Goal: Information Seeking & Learning: Learn about a topic

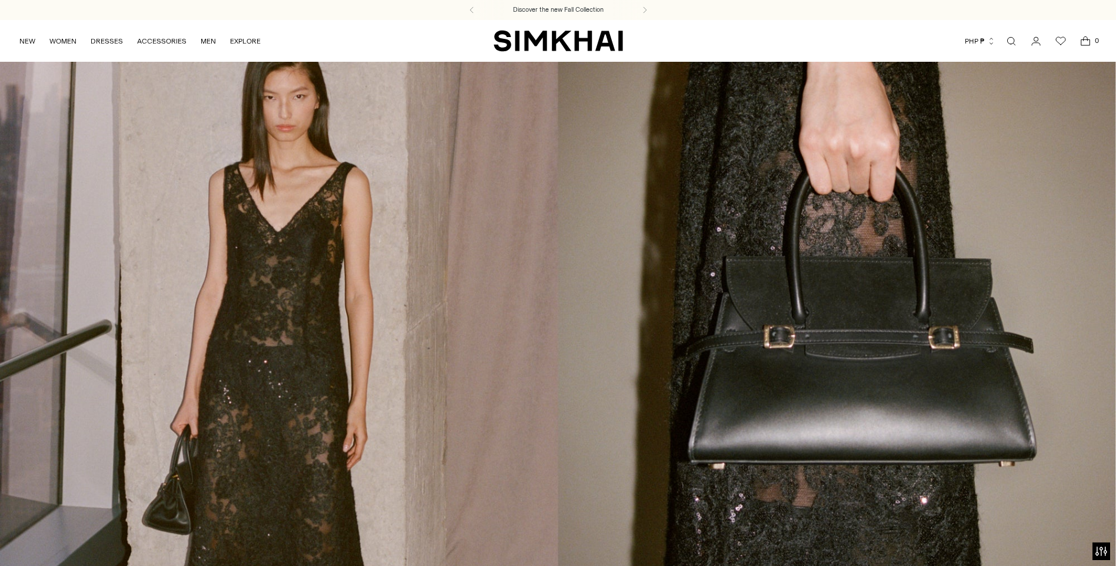
click at [575, 46] on img "SIMKHAI" at bounding box center [558, 40] width 129 height 23
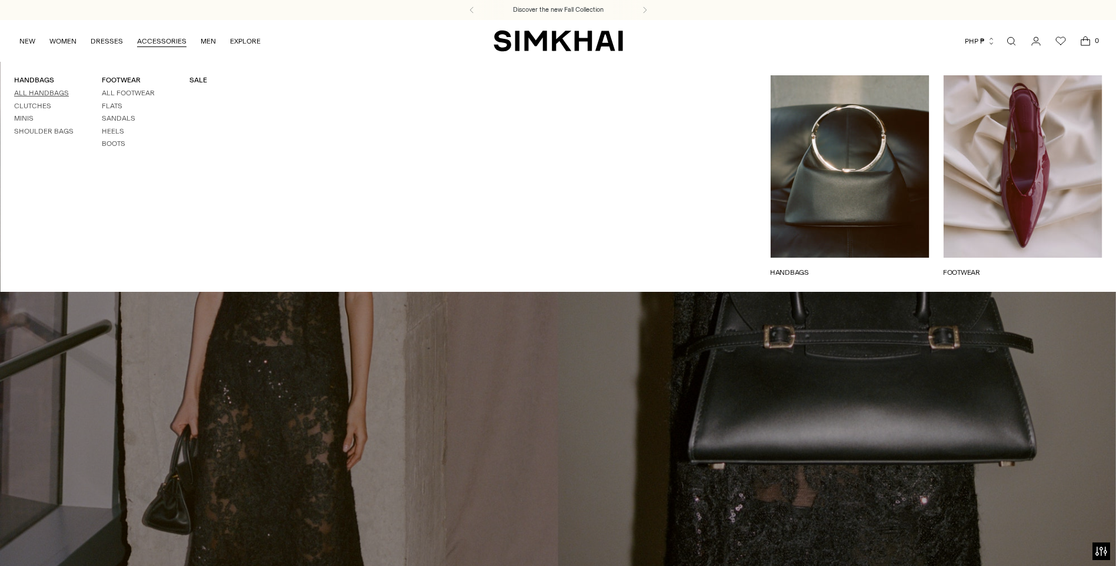
click at [62, 92] on link "All Handbags" at bounding box center [41, 93] width 55 height 8
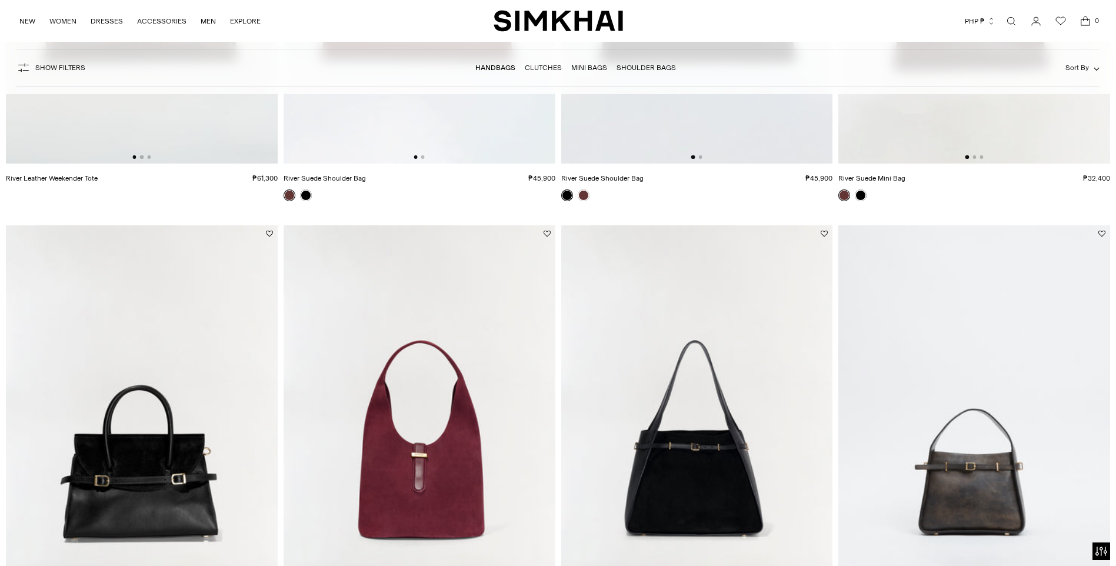
scroll to position [522, 0]
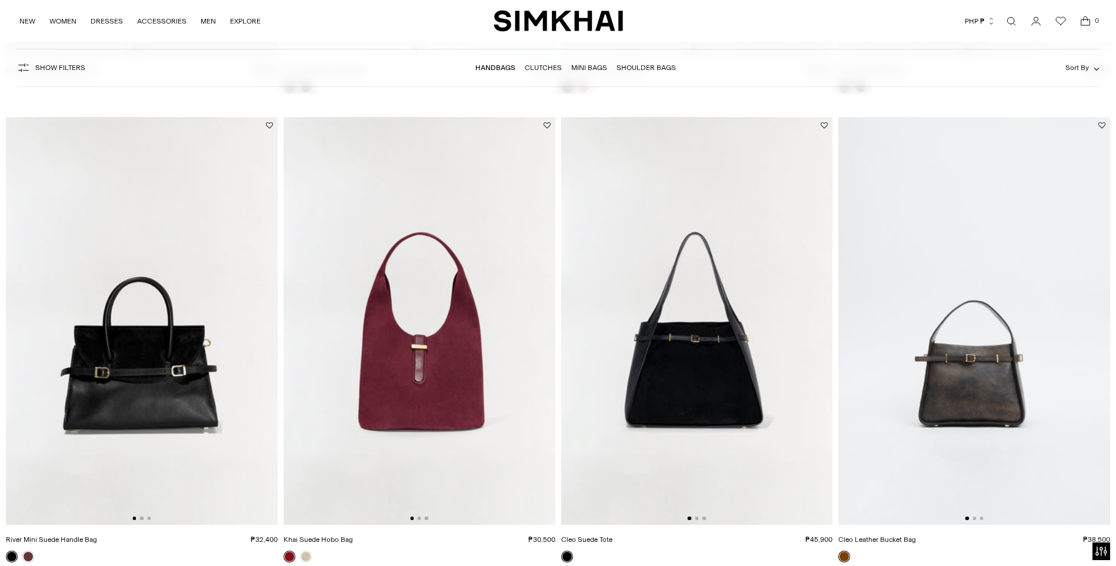
click at [975, 520] on div at bounding box center [975, 519] width 18 height 4
click at [975, 518] on button "Go to slide 2" at bounding box center [975, 519] width 4 height 4
click at [697, 519] on button "Go to slide 2" at bounding box center [697, 519] width 4 height 4
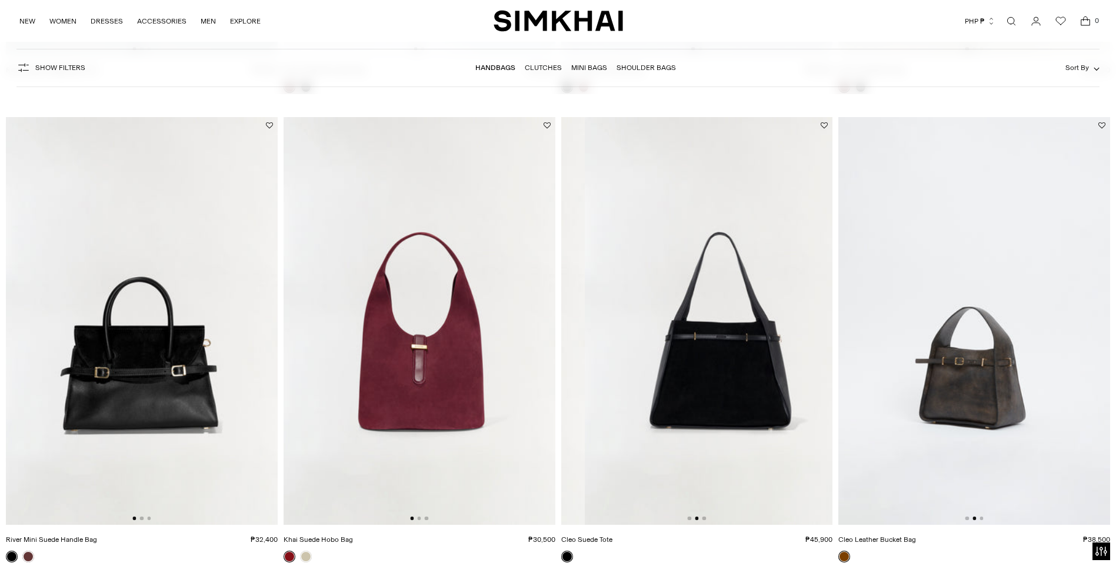
scroll to position [0, 272]
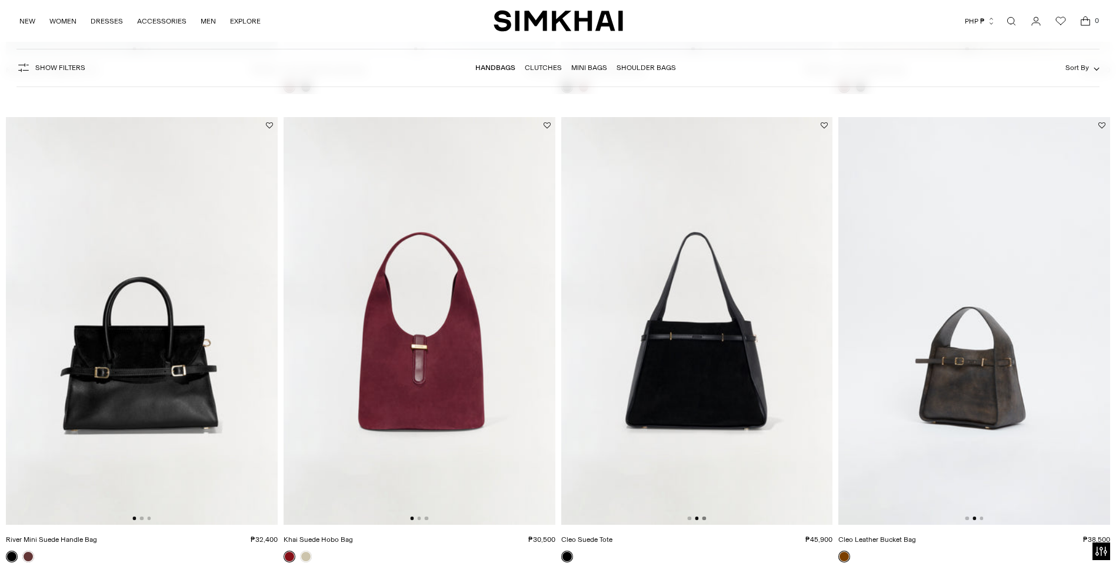
click at [703, 518] on button "Go to slide 3" at bounding box center [705, 519] width 4 height 4
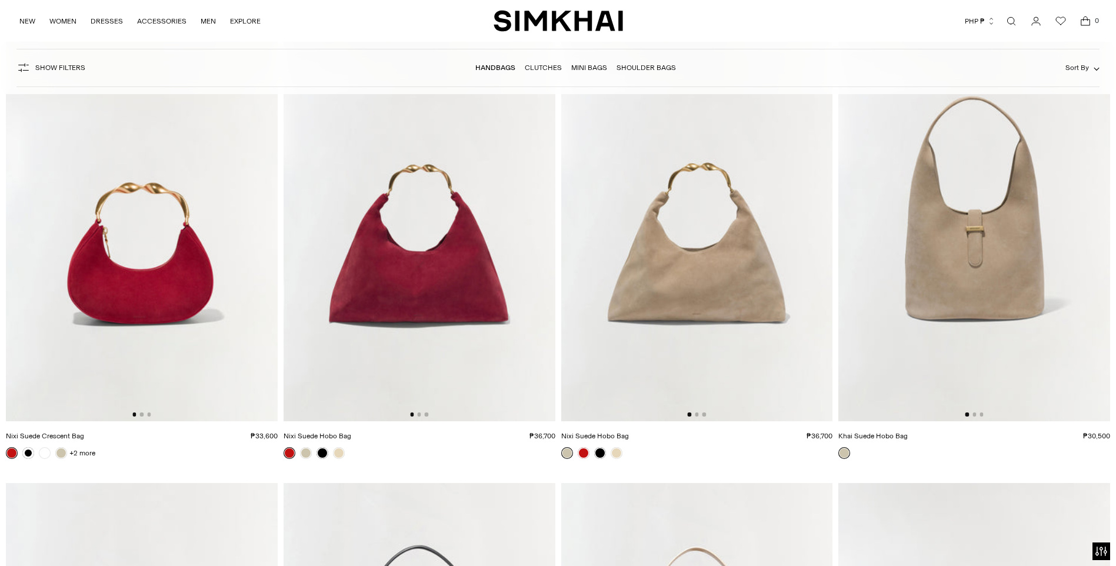
scroll to position [2484, 0]
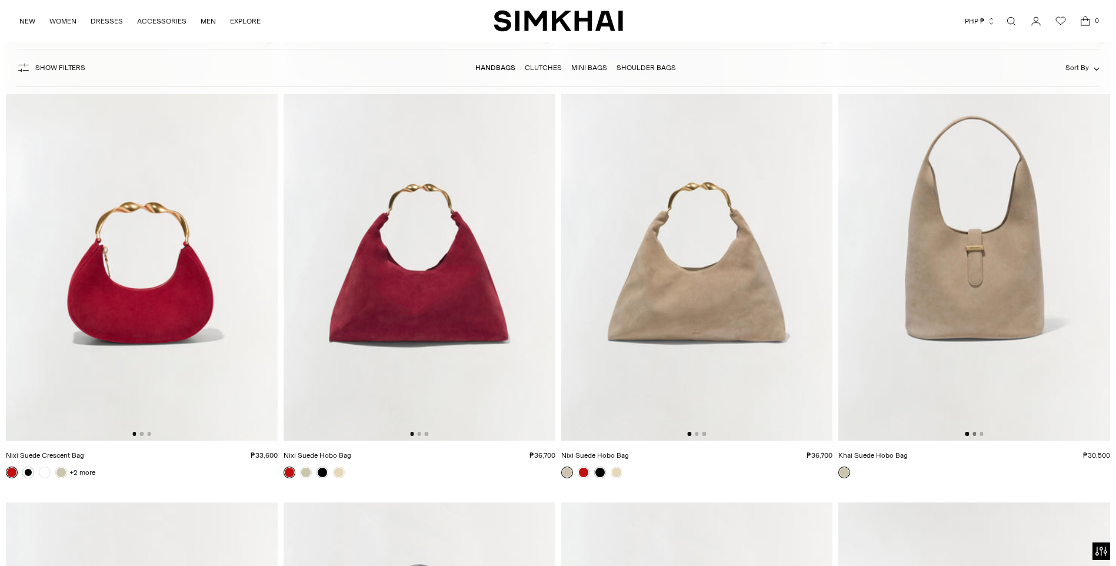
click at [976, 433] on button "Go to slide 2" at bounding box center [975, 434] width 4 height 4
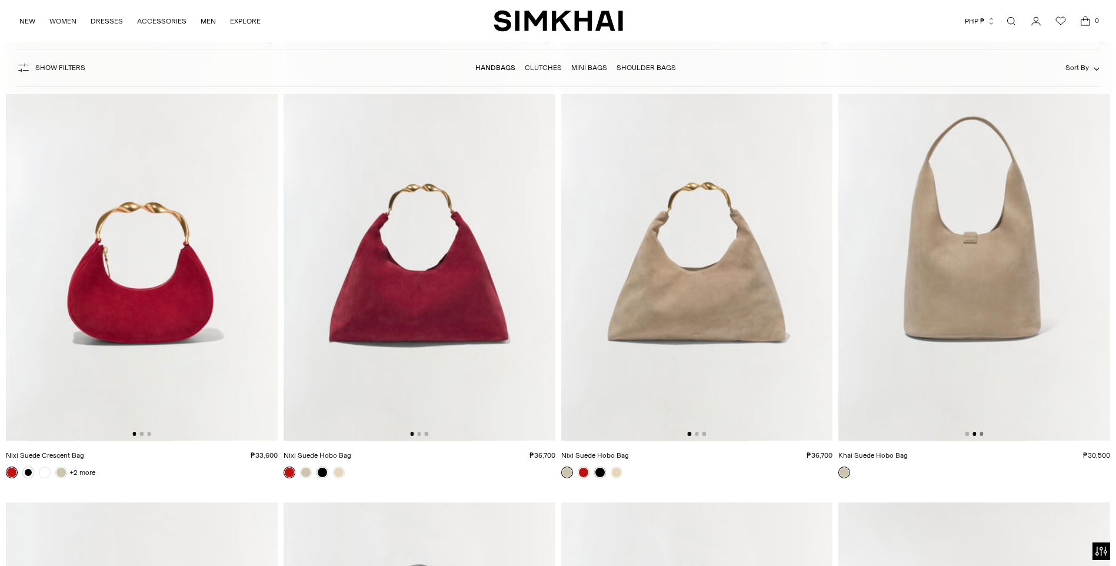
click at [981, 433] on button "Go to slide 3" at bounding box center [982, 434] width 4 height 4
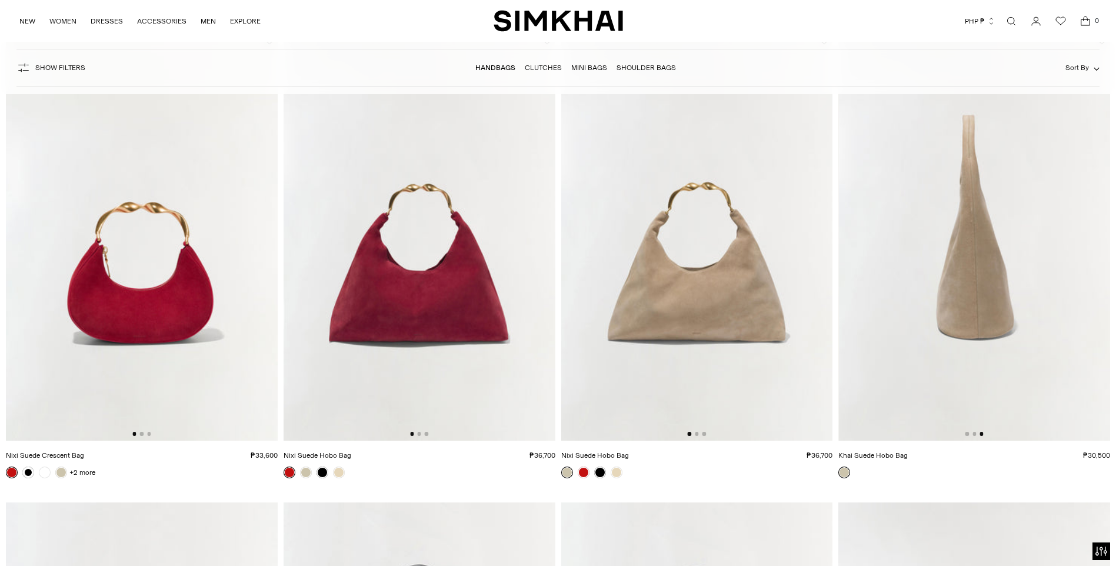
scroll to position [3373, 0]
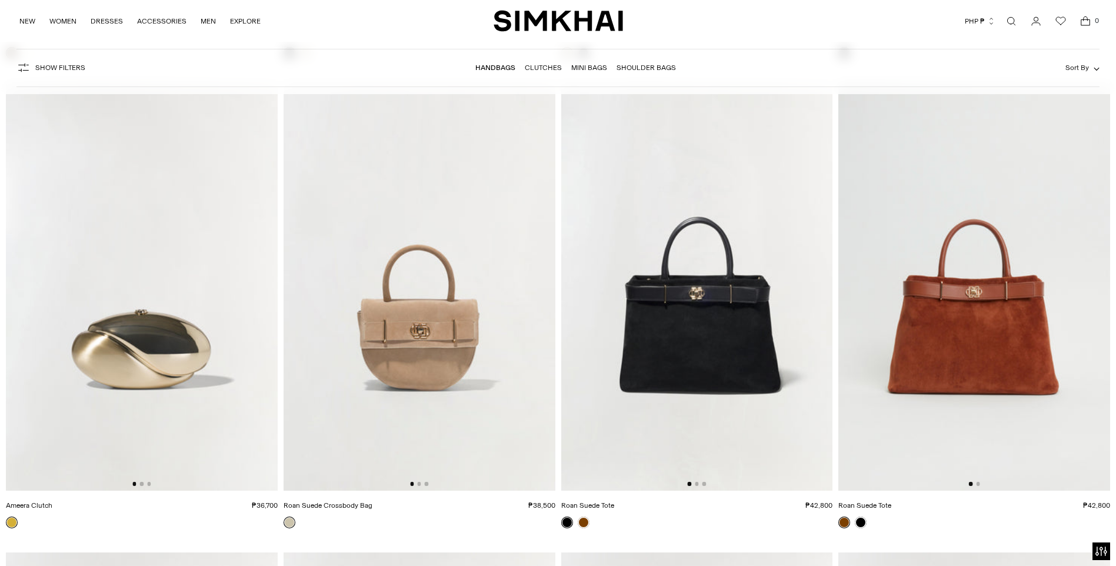
click at [697, 486] on img at bounding box center [697, 287] width 272 height 408
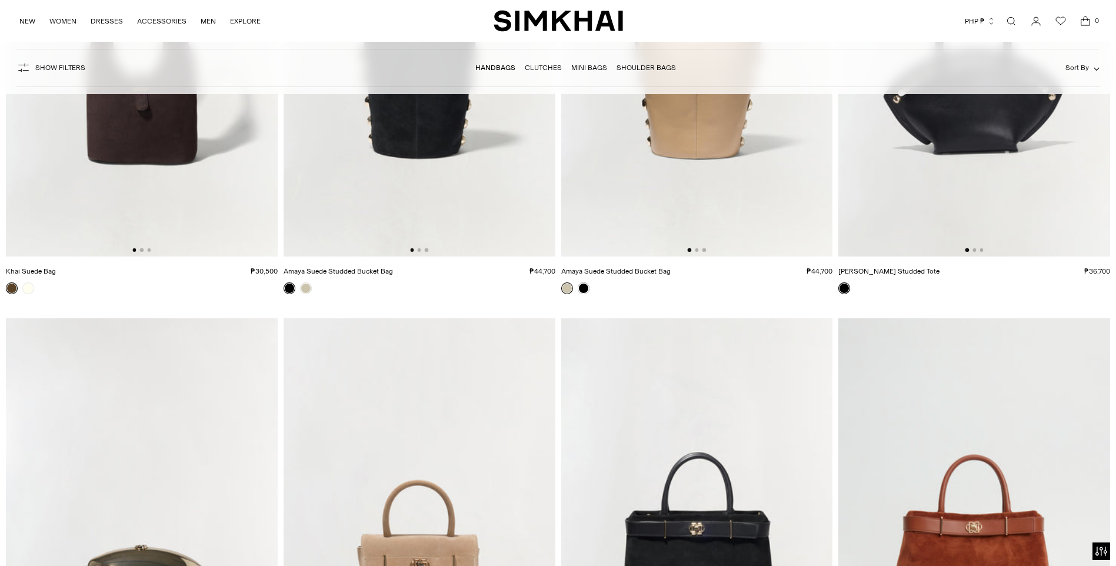
scroll to position [3490, 0]
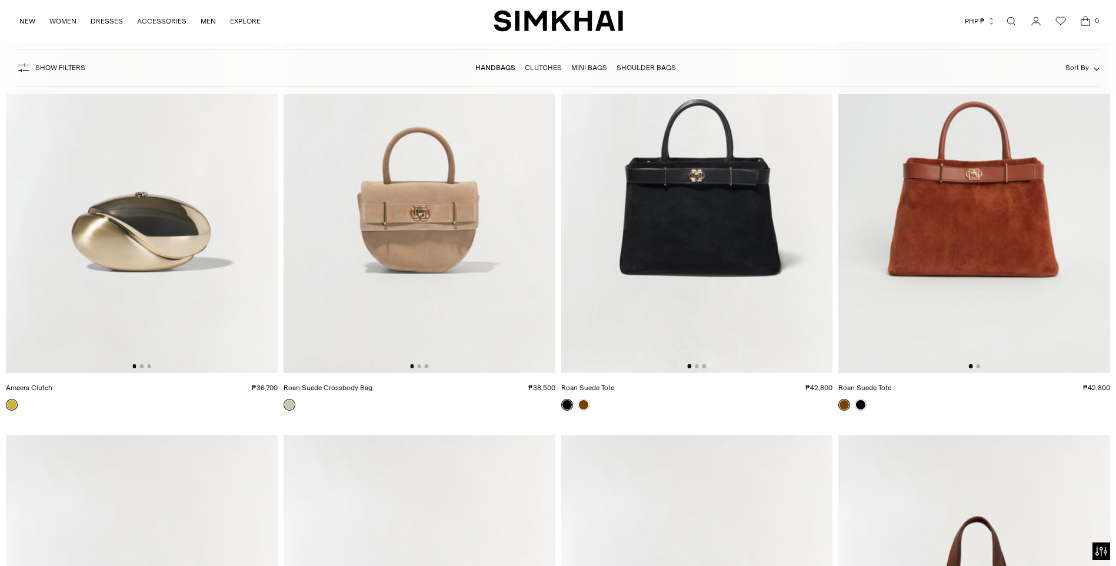
drag, startPoint x: 689, startPoint y: 193, endPoint x: 601, endPoint y: 387, distance: 213.3
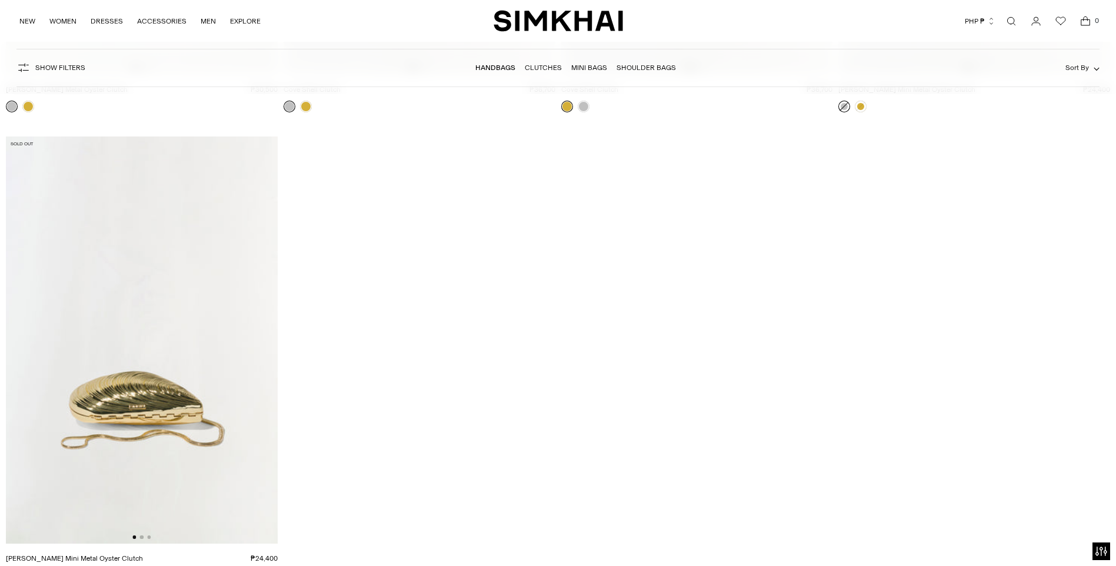
scroll to position [5374, 0]
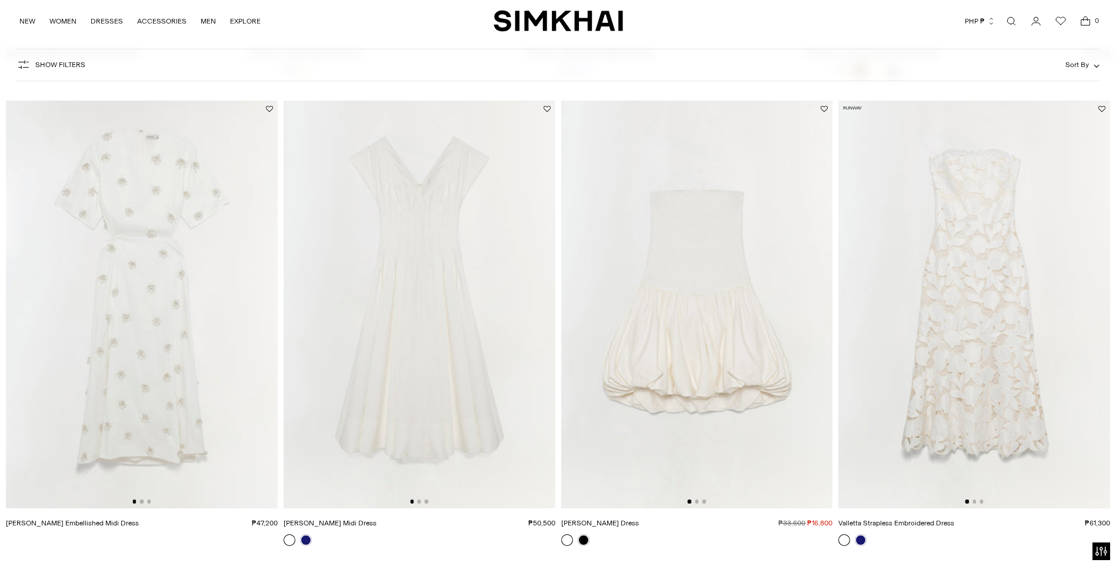
scroll to position [1000, 0]
click at [144, 503] on button "Go to slide 2" at bounding box center [142, 503] width 4 height 4
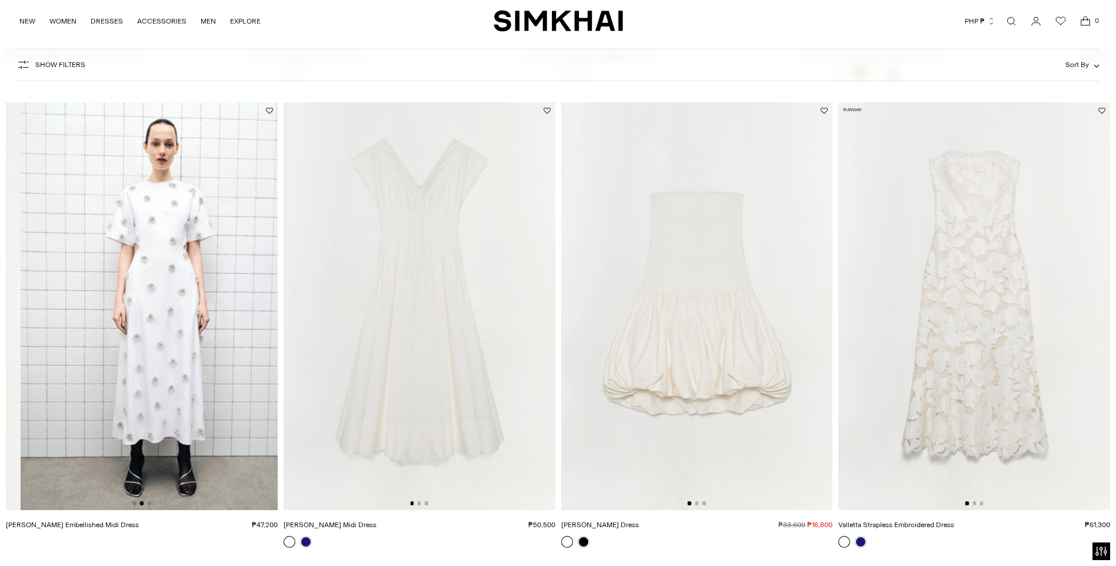
scroll to position [0, 272]
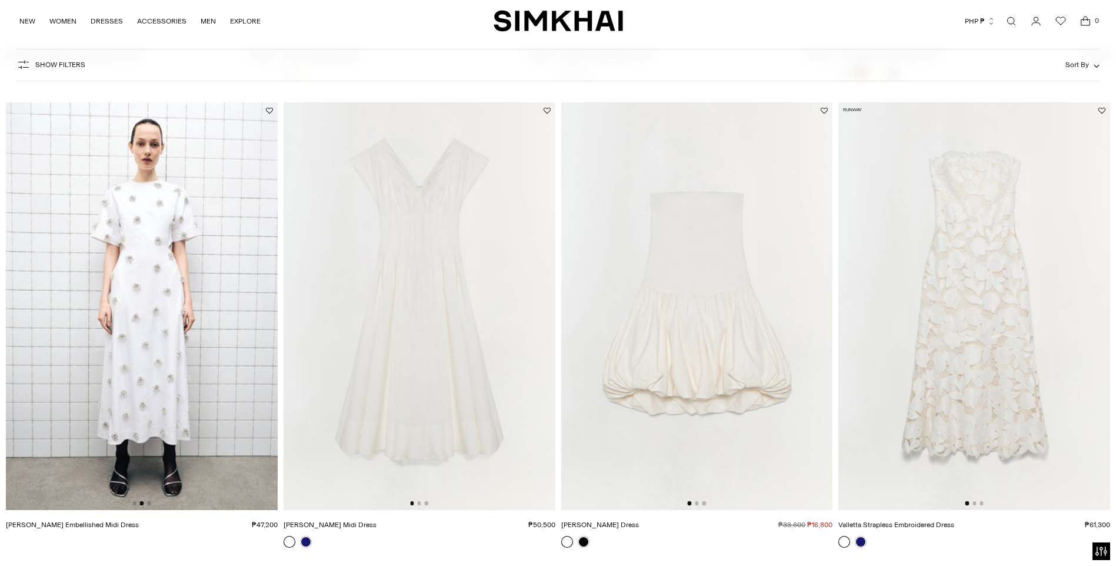
click at [146, 501] on div at bounding box center [141, 503] width 18 height 4
drag, startPoint x: 151, startPoint y: 177, endPoint x: 61, endPoint y: 520, distance: 355.1
drag, startPoint x: 61, startPoint y: 520, endPoint x: 51, endPoint y: 520, distance: 10.0
click at [421, 504] on div at bounding box center [419, 503] width 18 height 4
click at [420, 503] on button "Go to slide 2" at bounding box center [419, 503] width 4 height 4
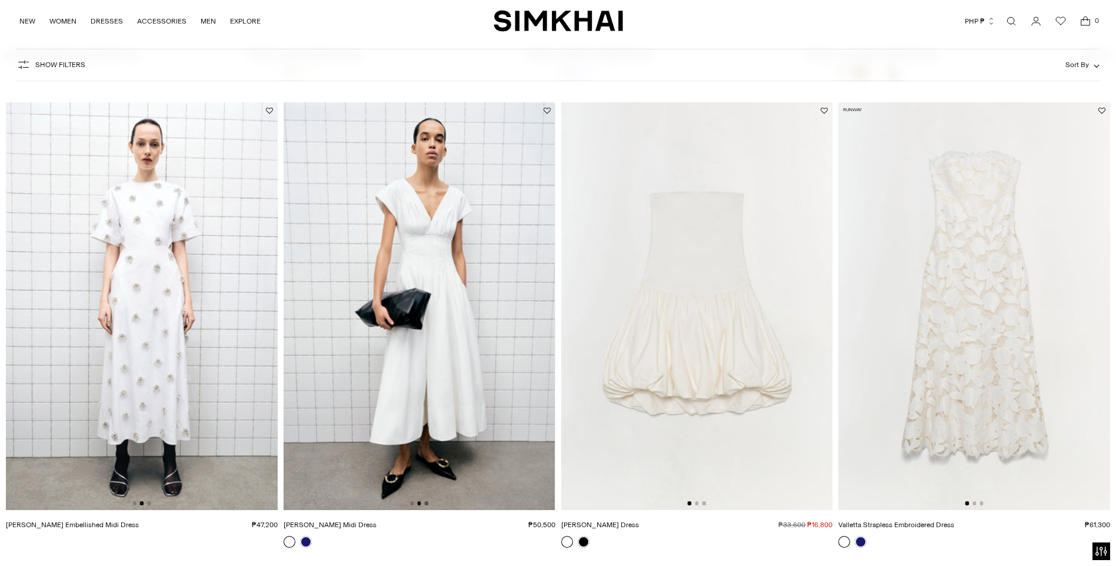
click at [428, 503] on button "Go to slide 3" at bounding box center [427, 503] width 4 height 4
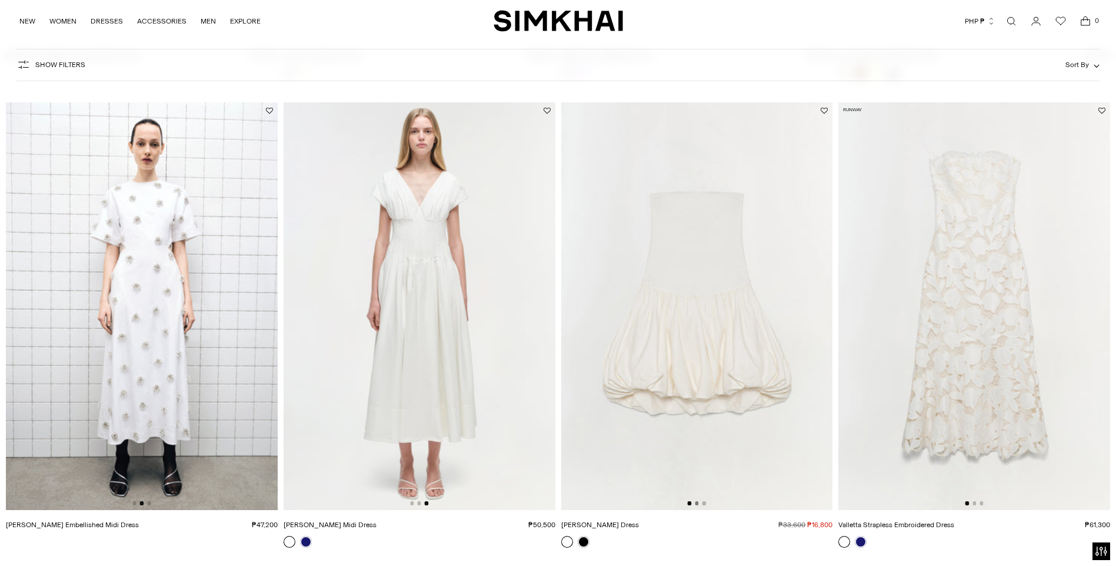
click at [698, 504] on button "Go to slide 2" at bounding box center [697, 503] width 4 height 4
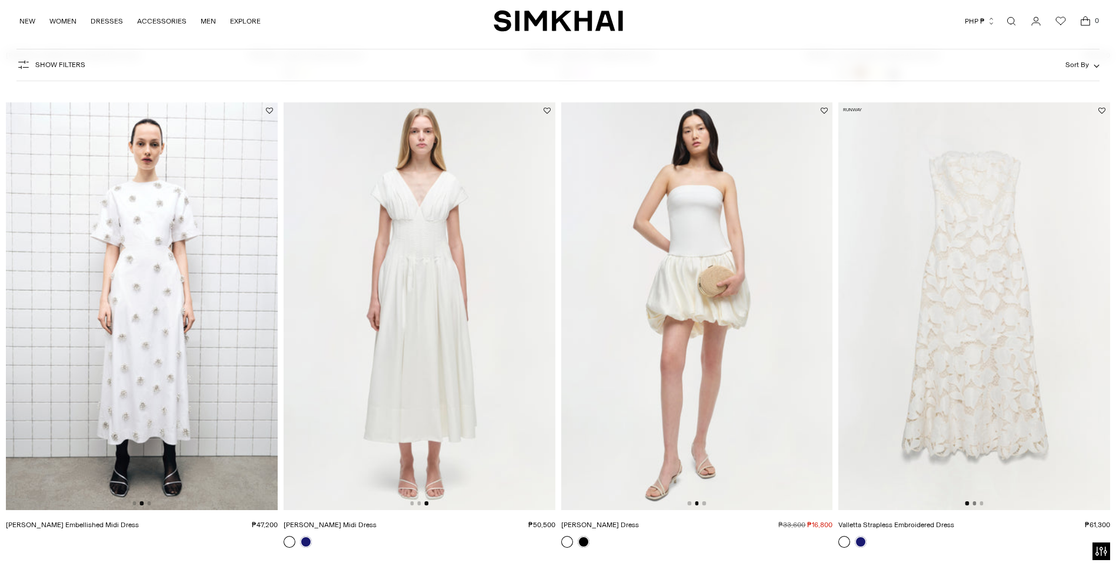
click at [976, 503] on button "Go to slide 2" at bounding box center [975, 503] width 4 height 4
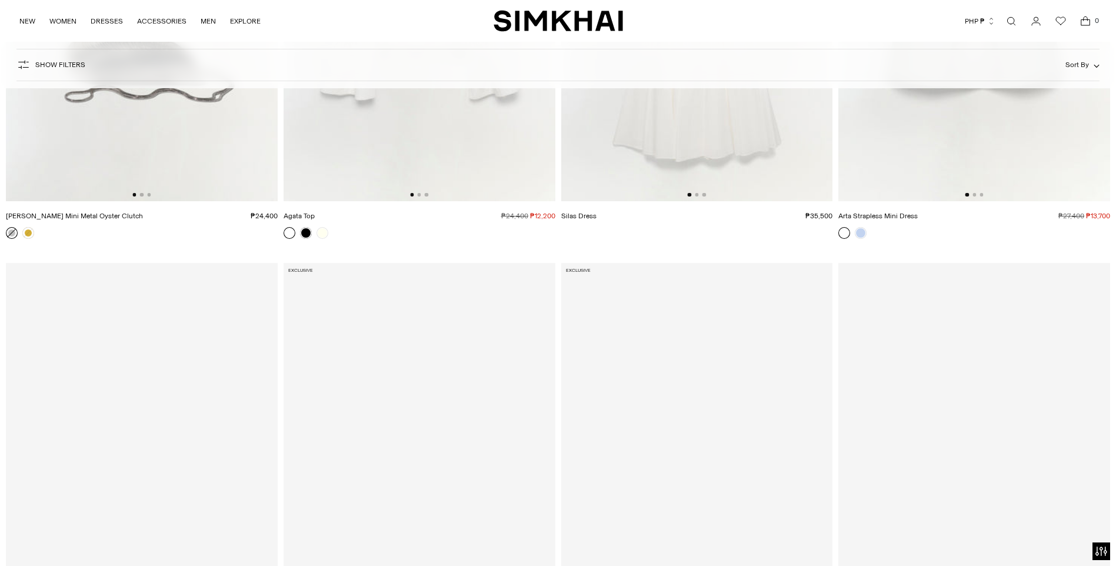
scroll to position [4590, 0]
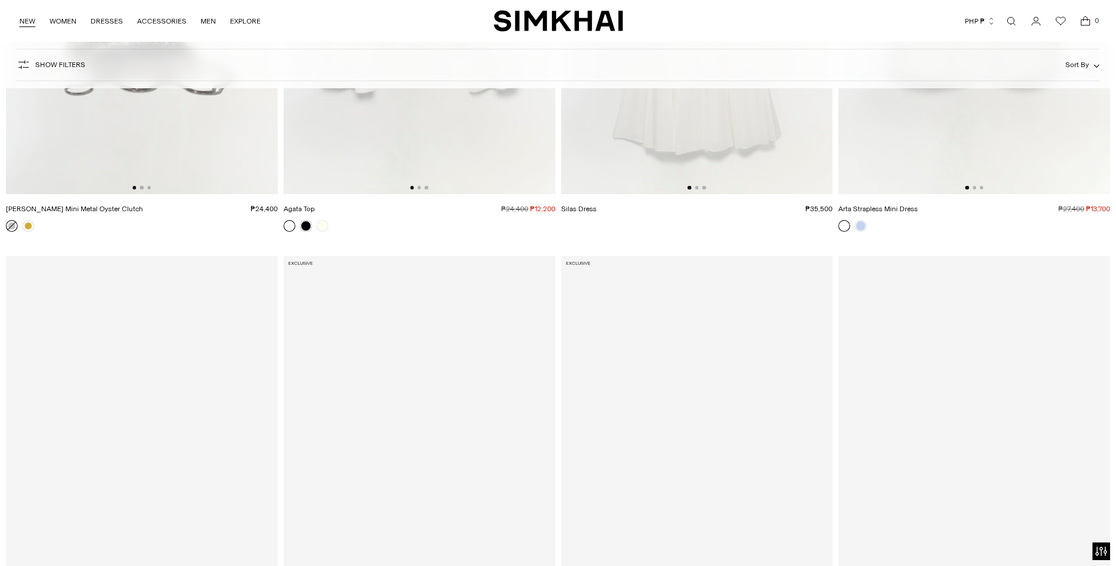
click at [32, 18] on link "NEW" at bounding box center [27, 21] width 16 height 26
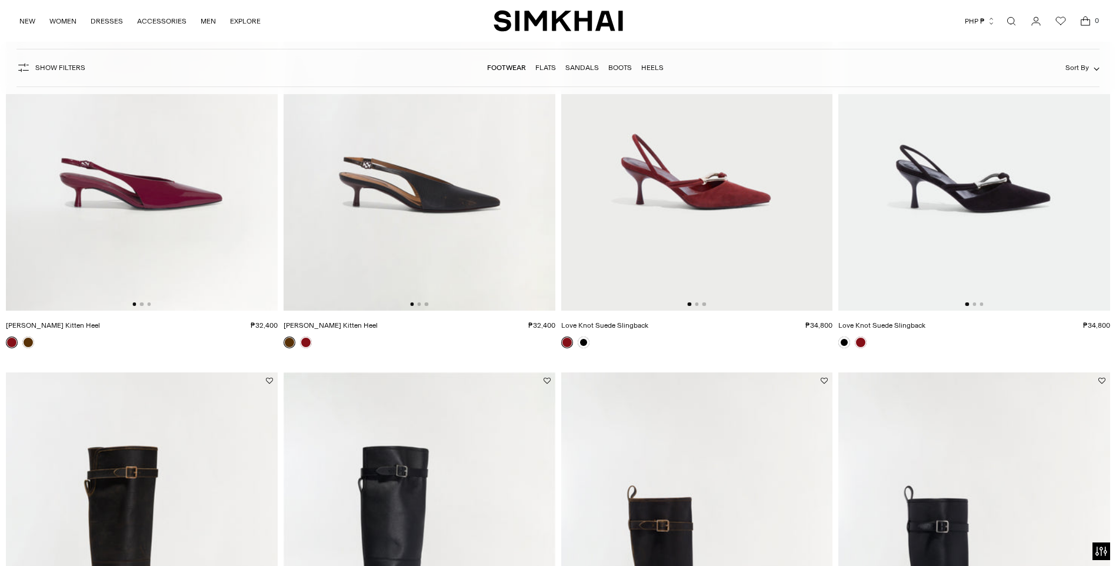
scroll to position [157, 0]
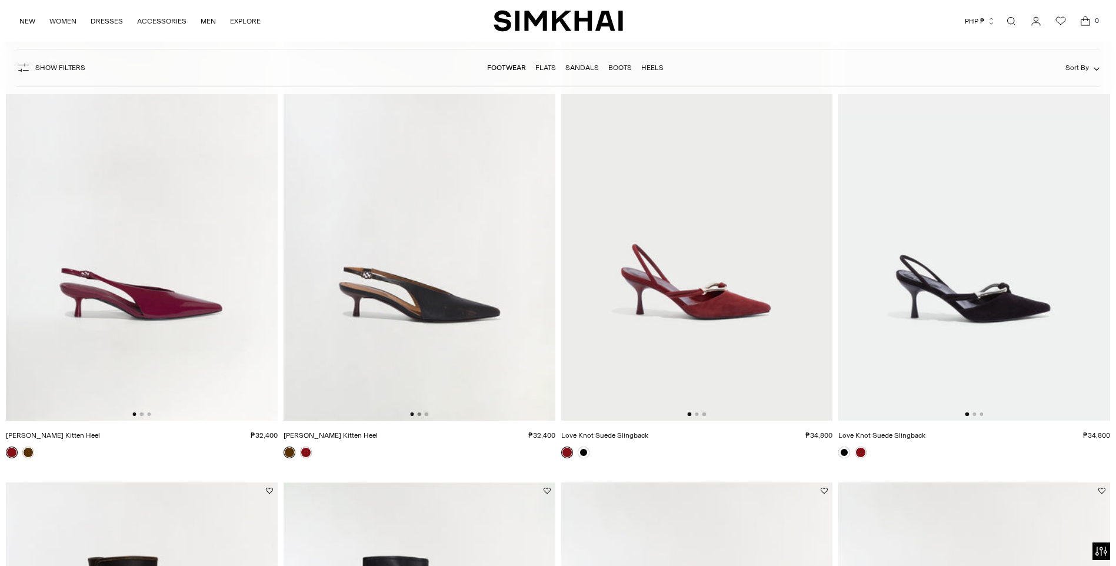
click at [419, 415] on button "Go to slide 2" at bounding box center [419, 415] width 4 height 4
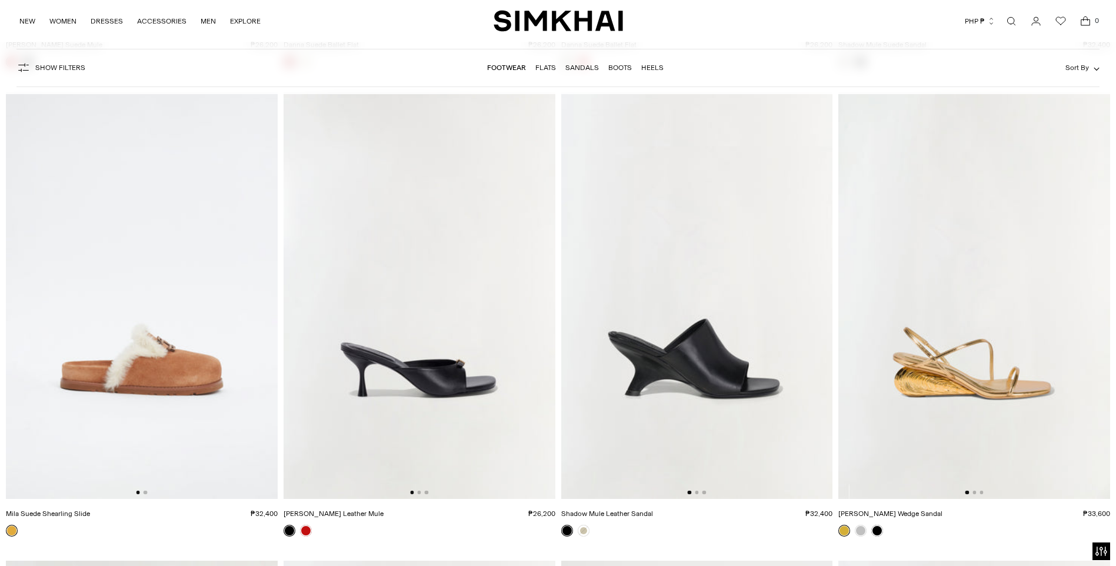
scroll to position [2923, 0]
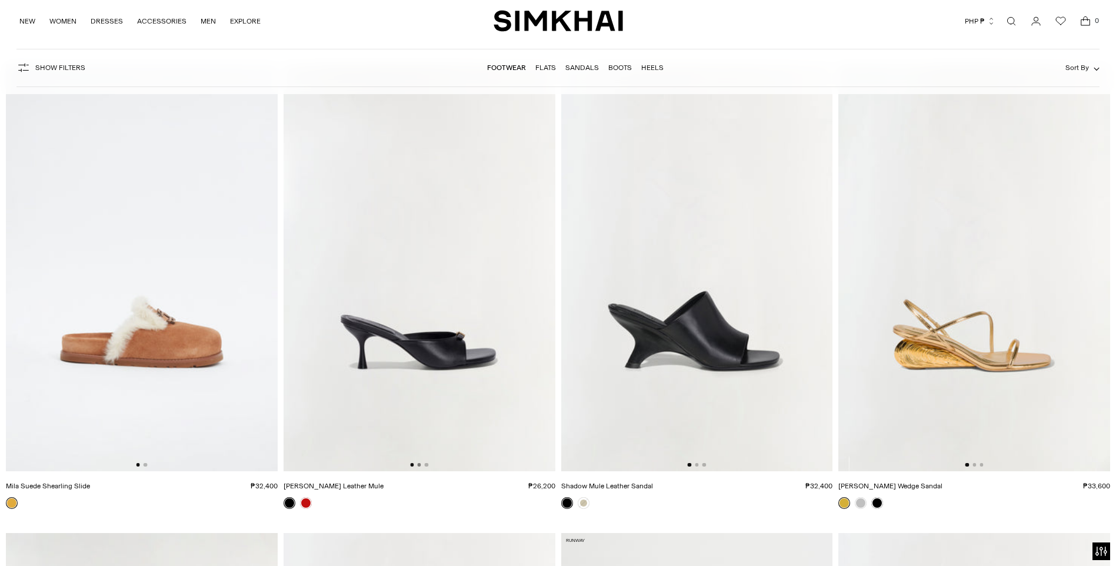
click at [420, 464] on button "Go to slide 2" at bounding box center [419, 465] width 4 height 4
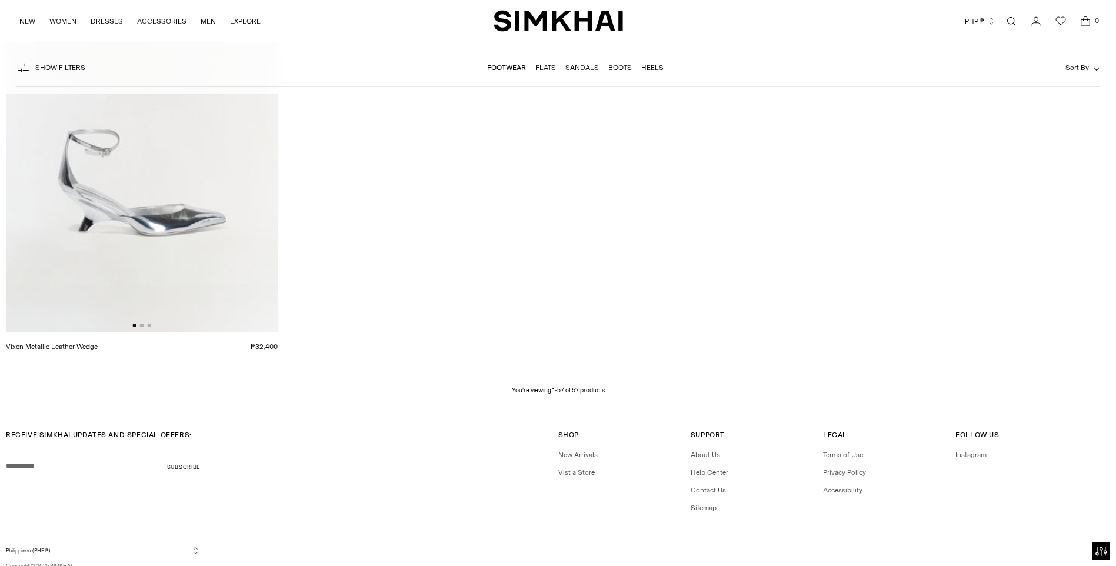
scroll to position [6859, 0]
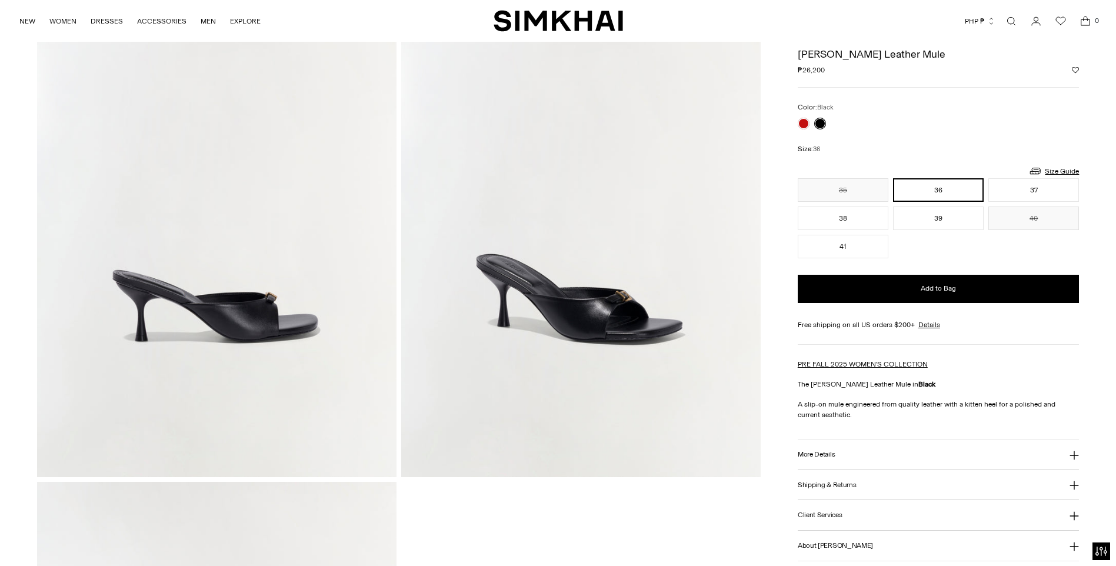
scroll to position [117, 0]
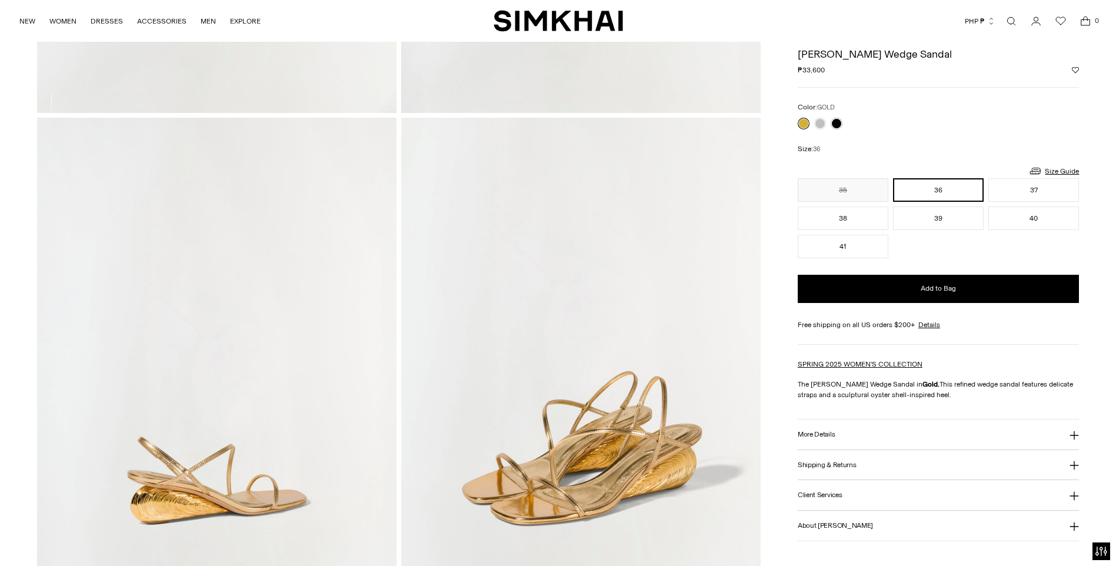
scroll to position [463, 0]
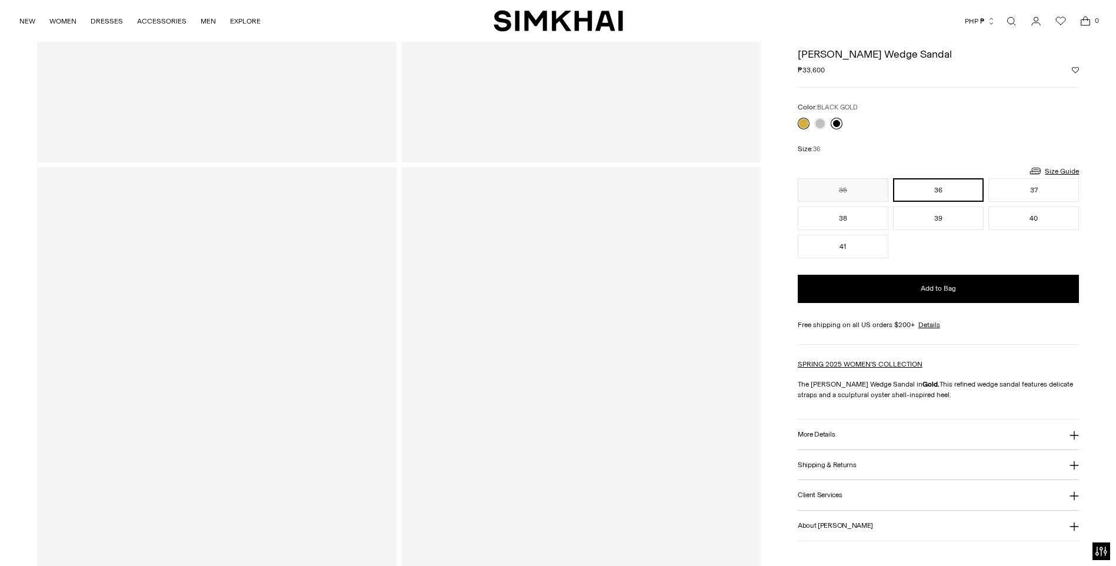
click at [839, 124] on link at bounding box center [837, 124] width 12 height 12
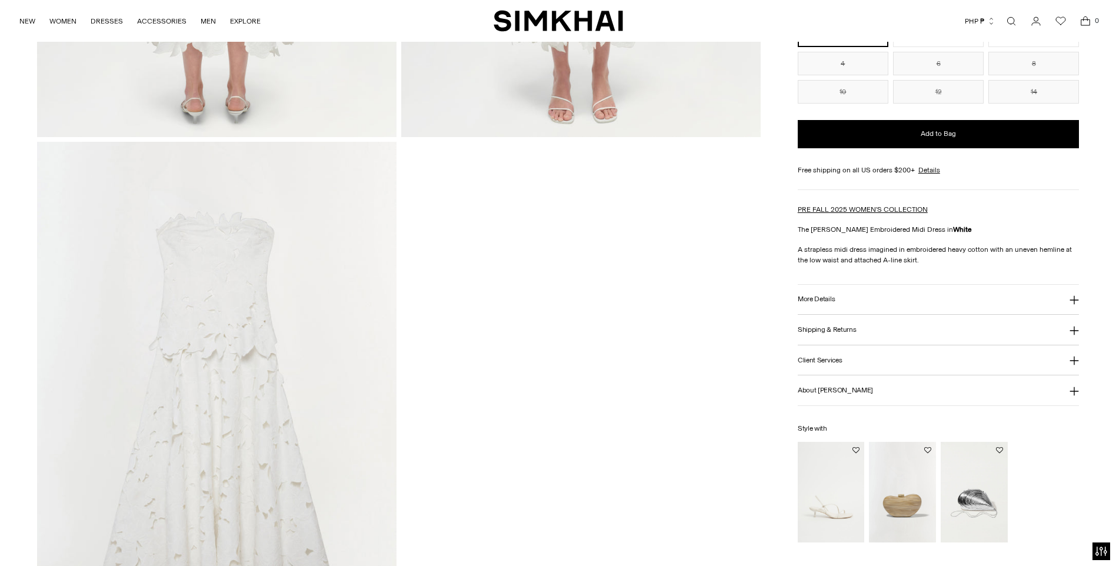
scroll to position [1789, 0]
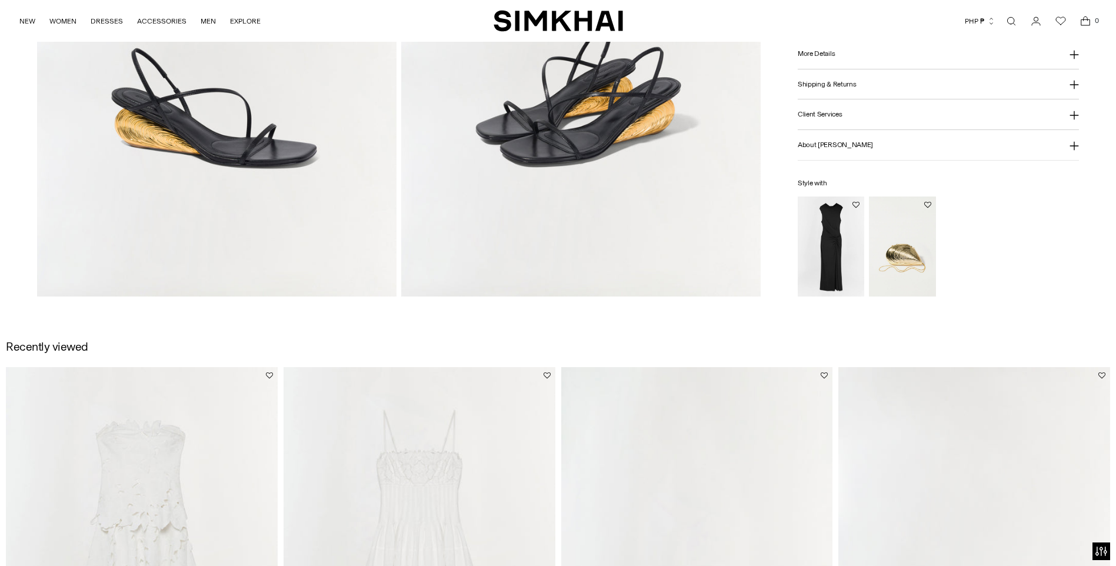
scroll to position [1530, 0]
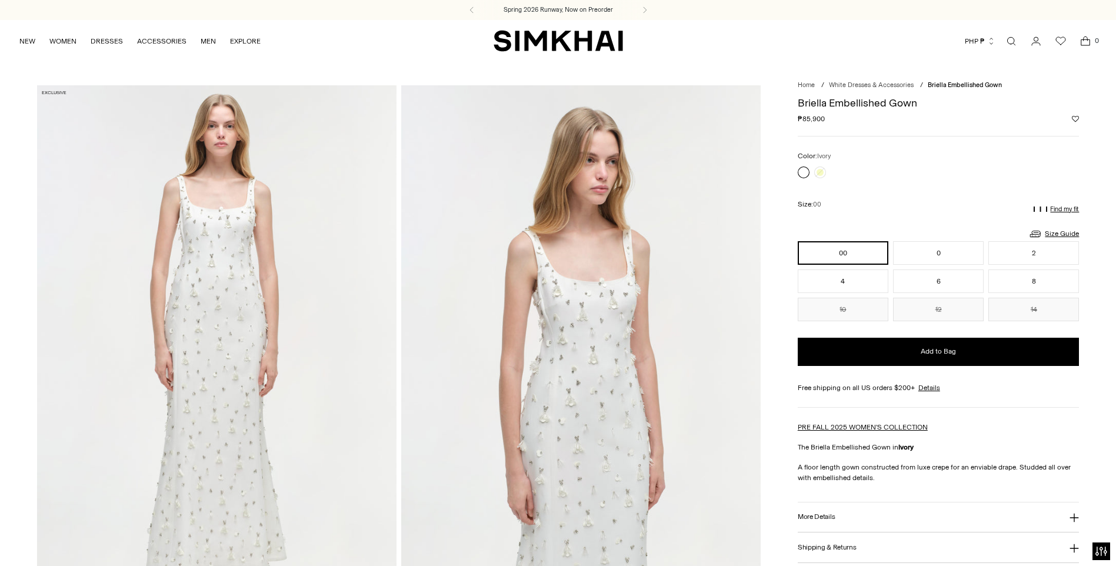
scroll to position [3, 0]
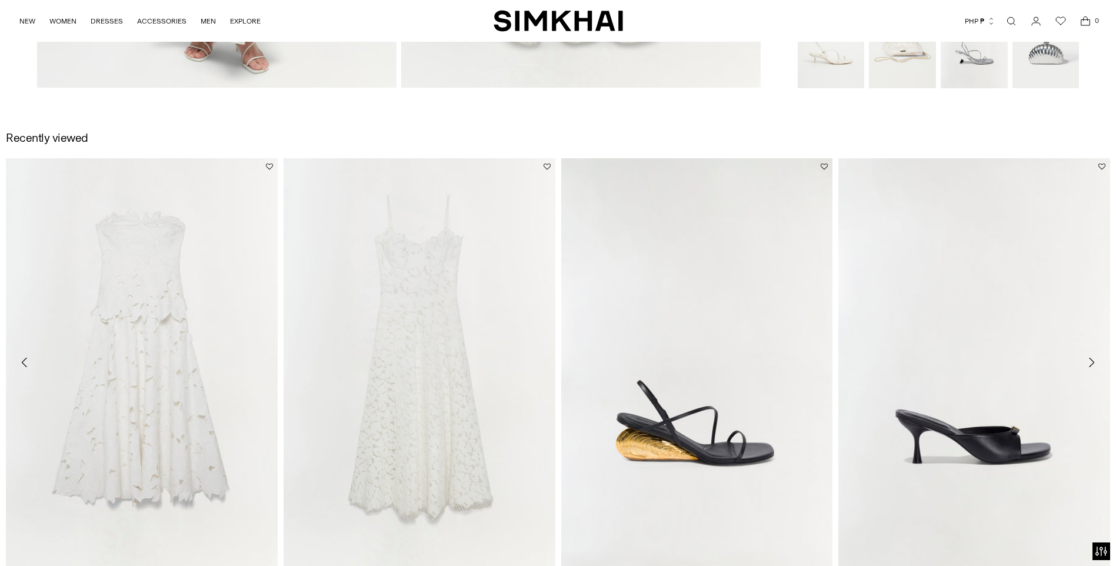
scroll to position [1645, 0]
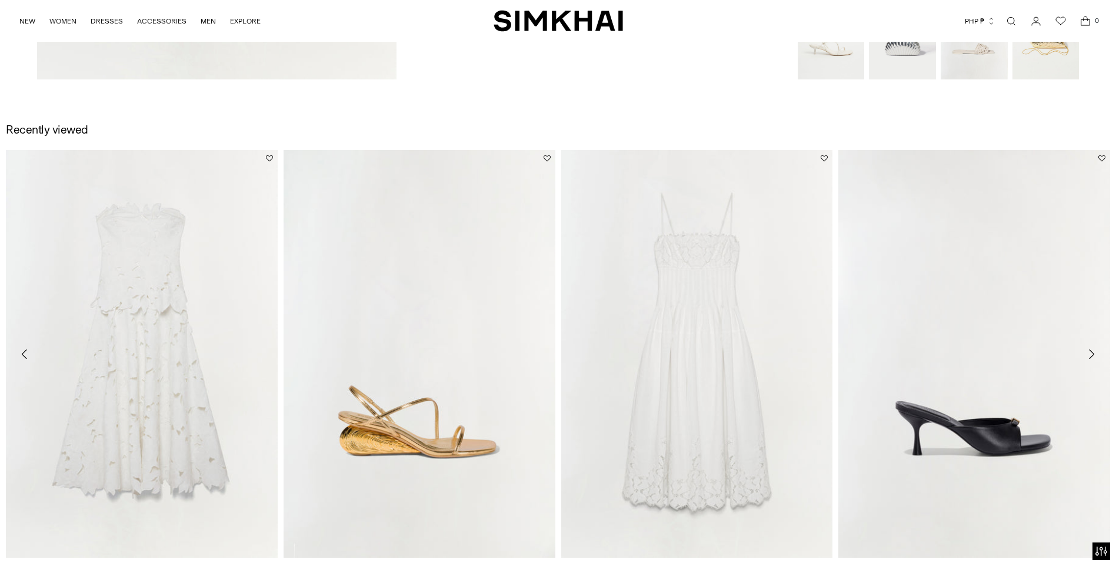
scroll to position [2266, 0]
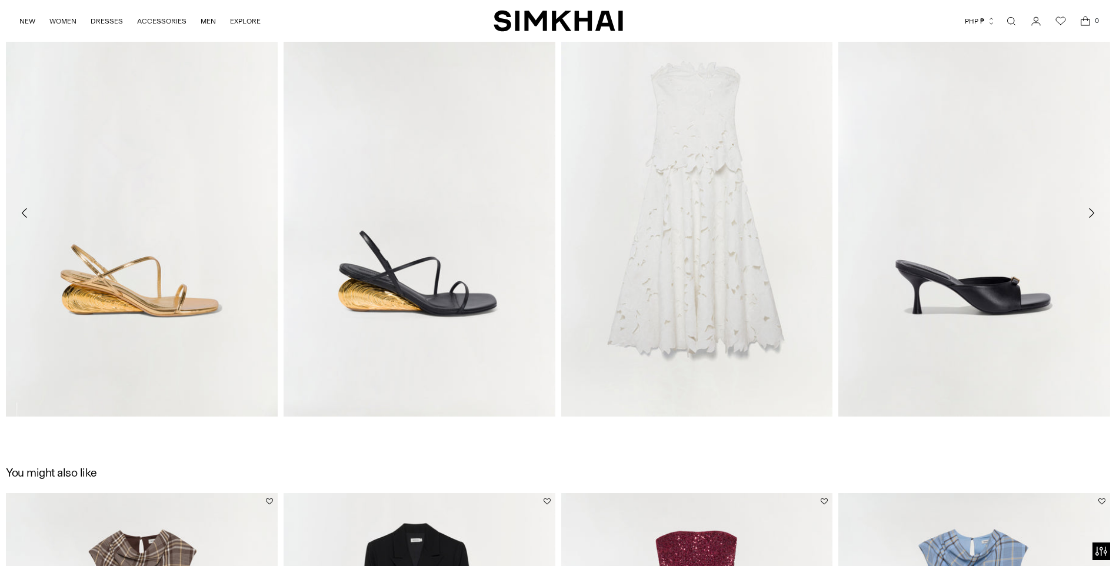
scroll to position [1778, 0]
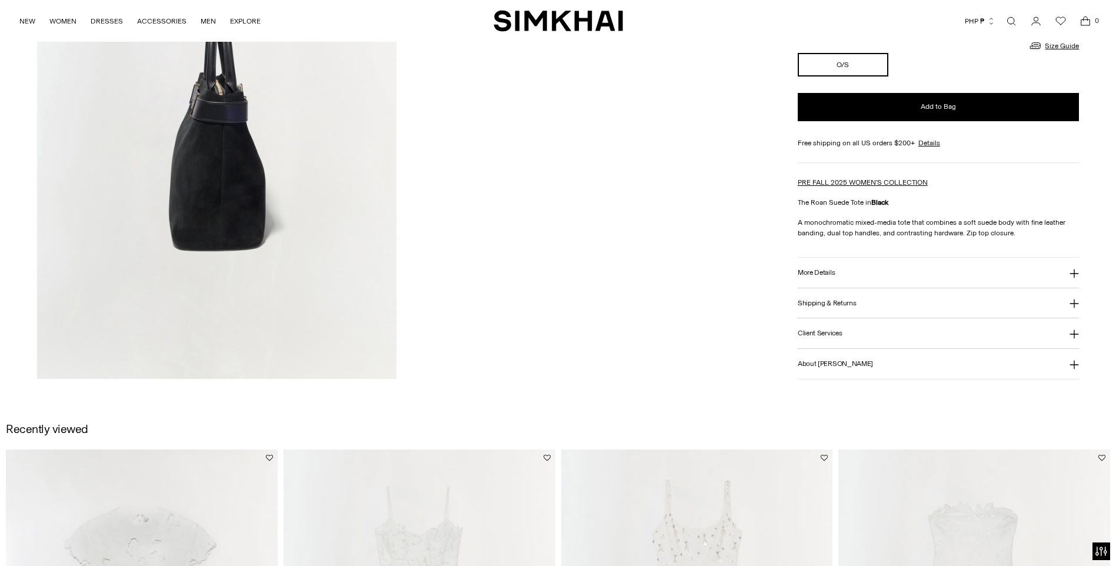
scroll to position [1674, 0]
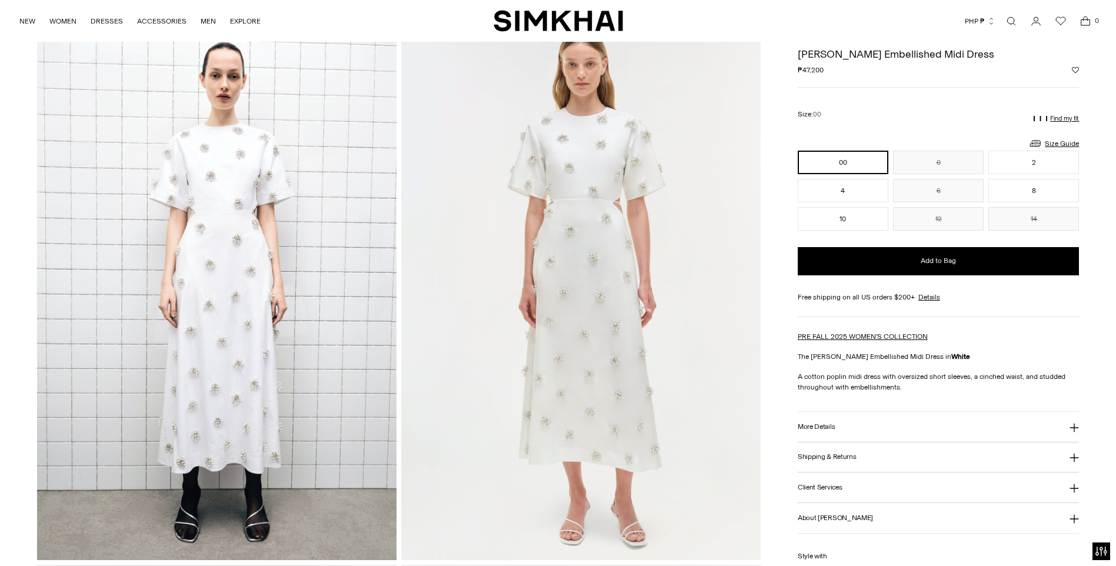
scroll to position [57, 0]
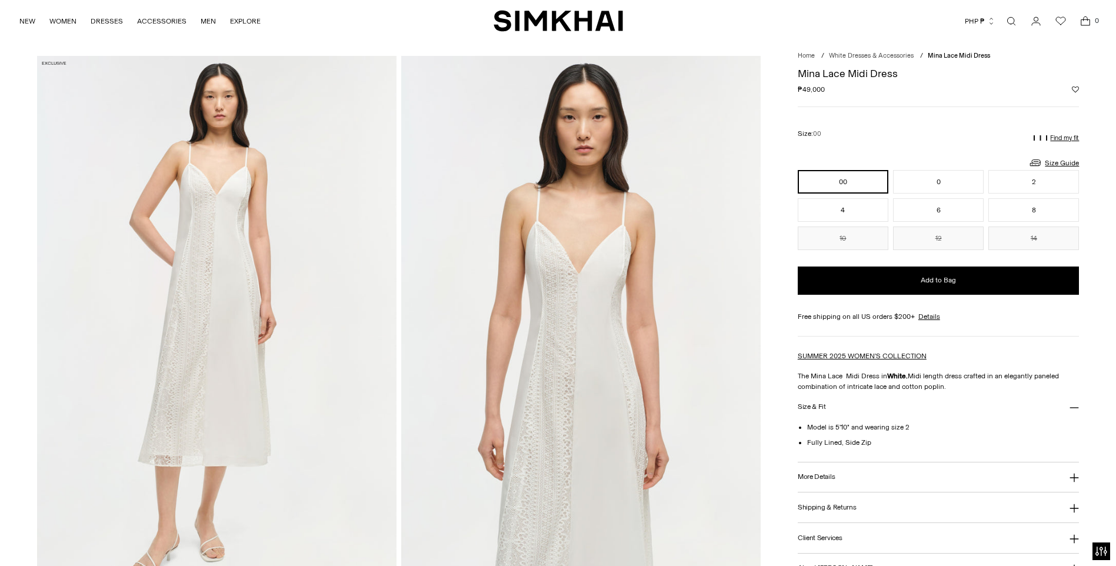
scroll to position [3, 0]
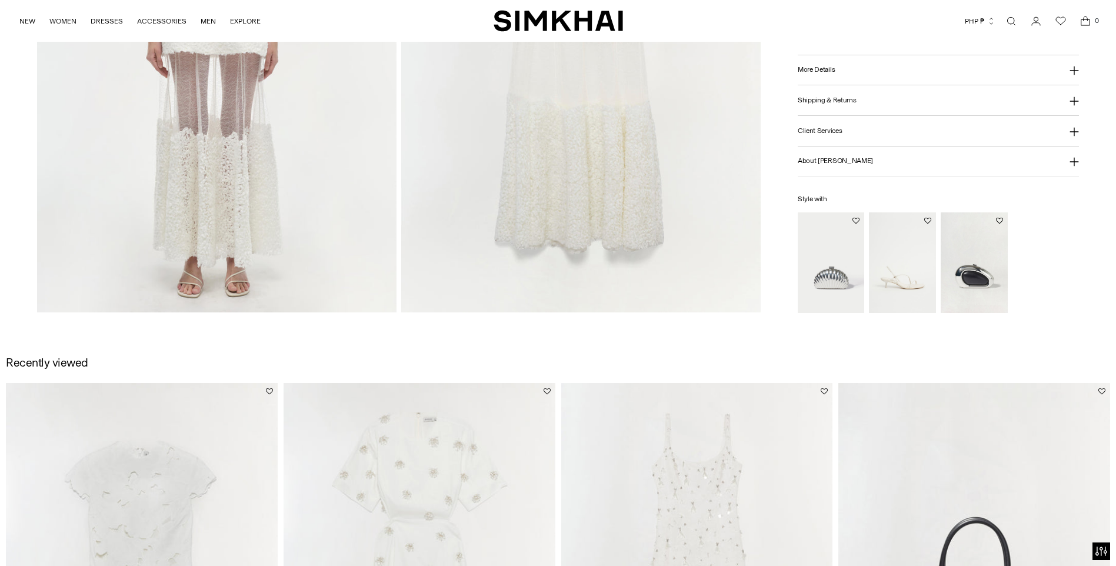
scroll to position [2333, 0]
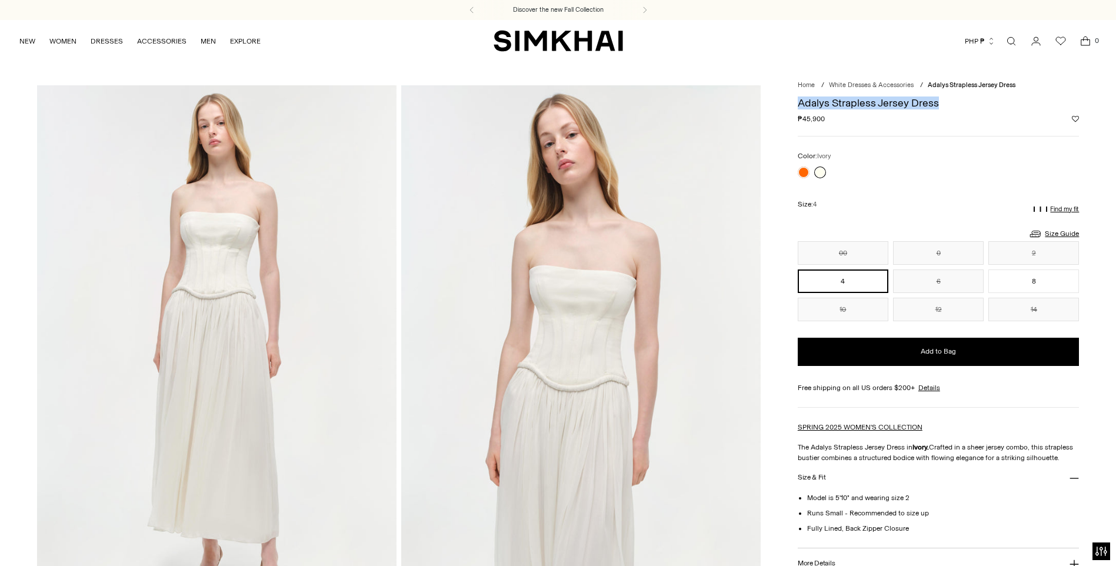
drag, startPoint x: 795, startPoint y: 106, endPoint x: 937, endPoint y: 98, distance: 142.0
copy h1 "Adalys Strapless Jersey Dress"
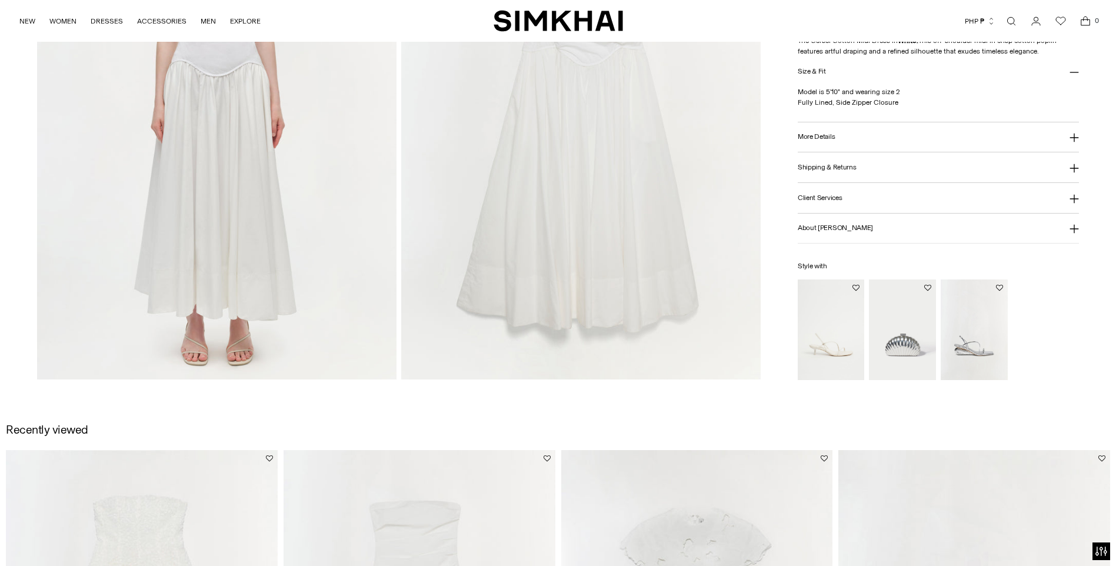
scroll to position [1623, 0]
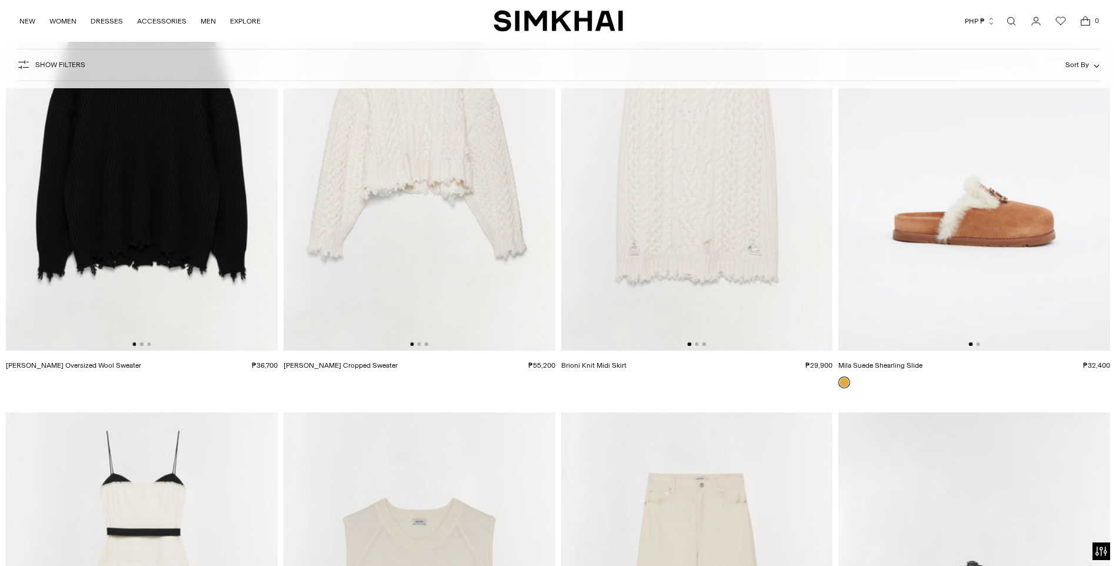
scroll to position [20983, 0]
